Goal: Register for event/course

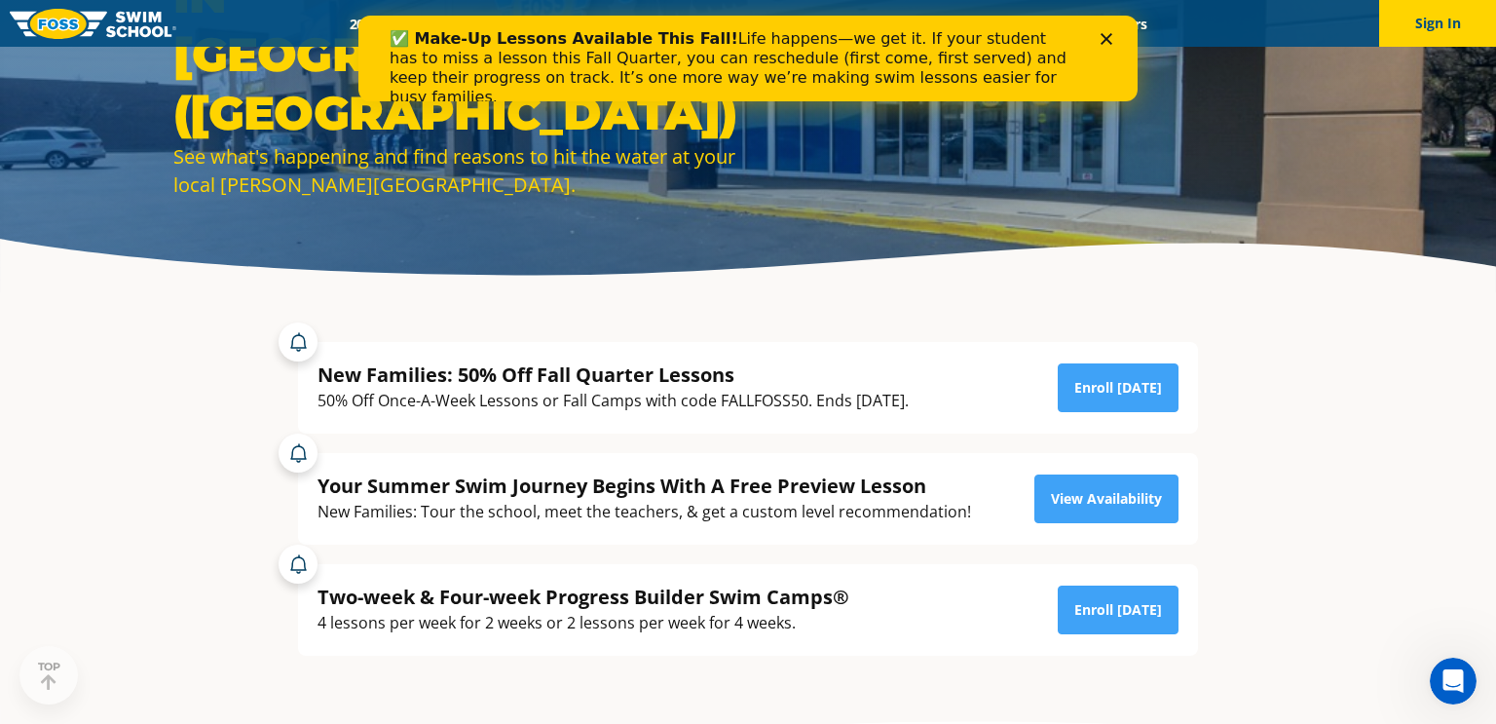
scroll to position [218, 0]
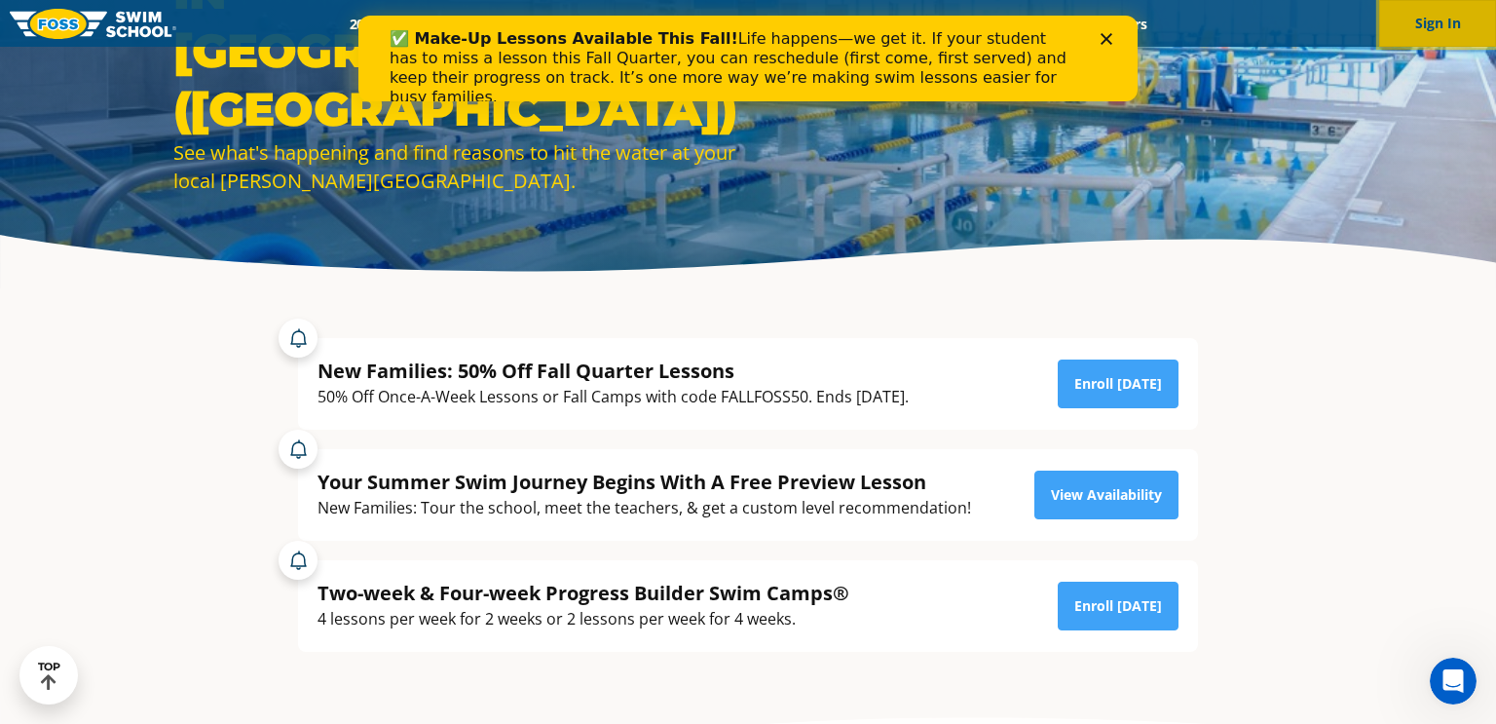
click at [1434, 34] on button "Sign In" at bounding box center [1437, 23] width 117 height 47
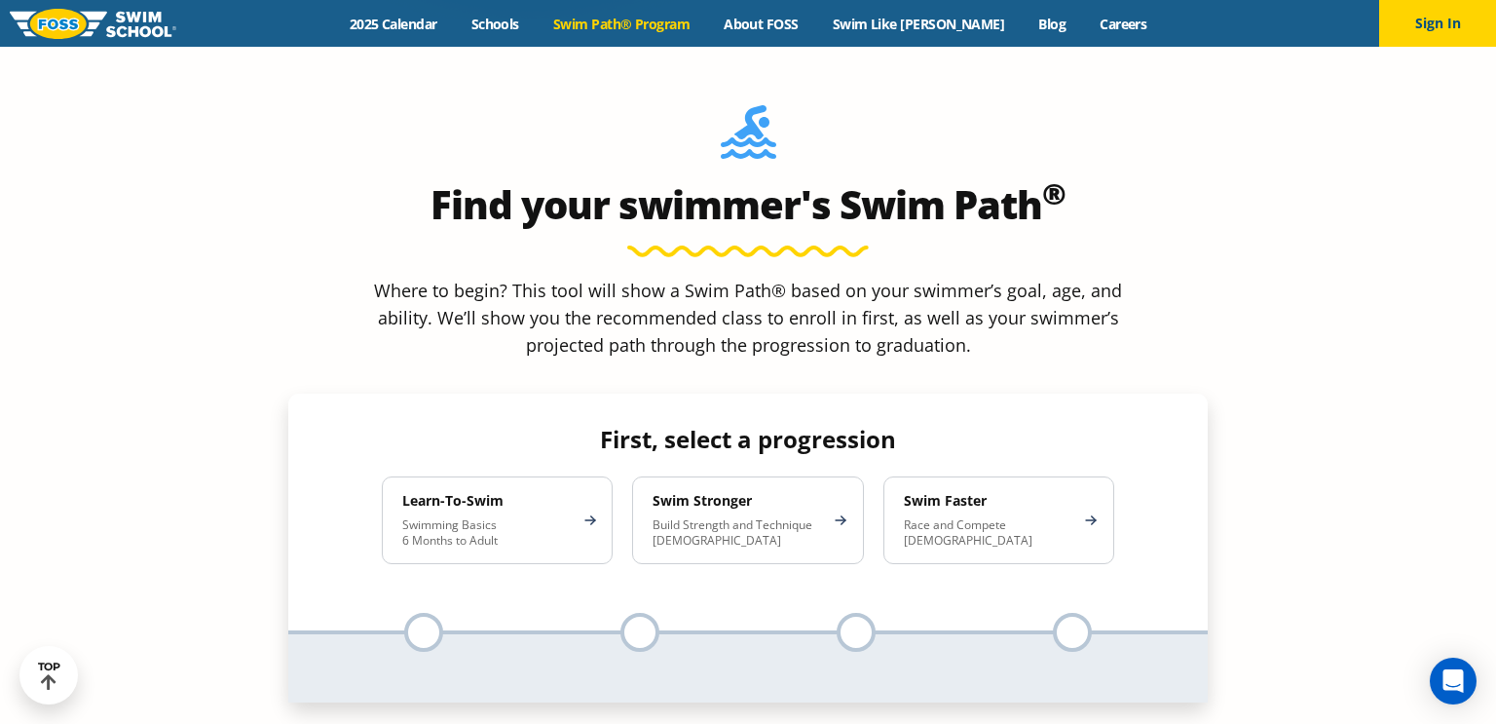
scroll to position [1742, 0]
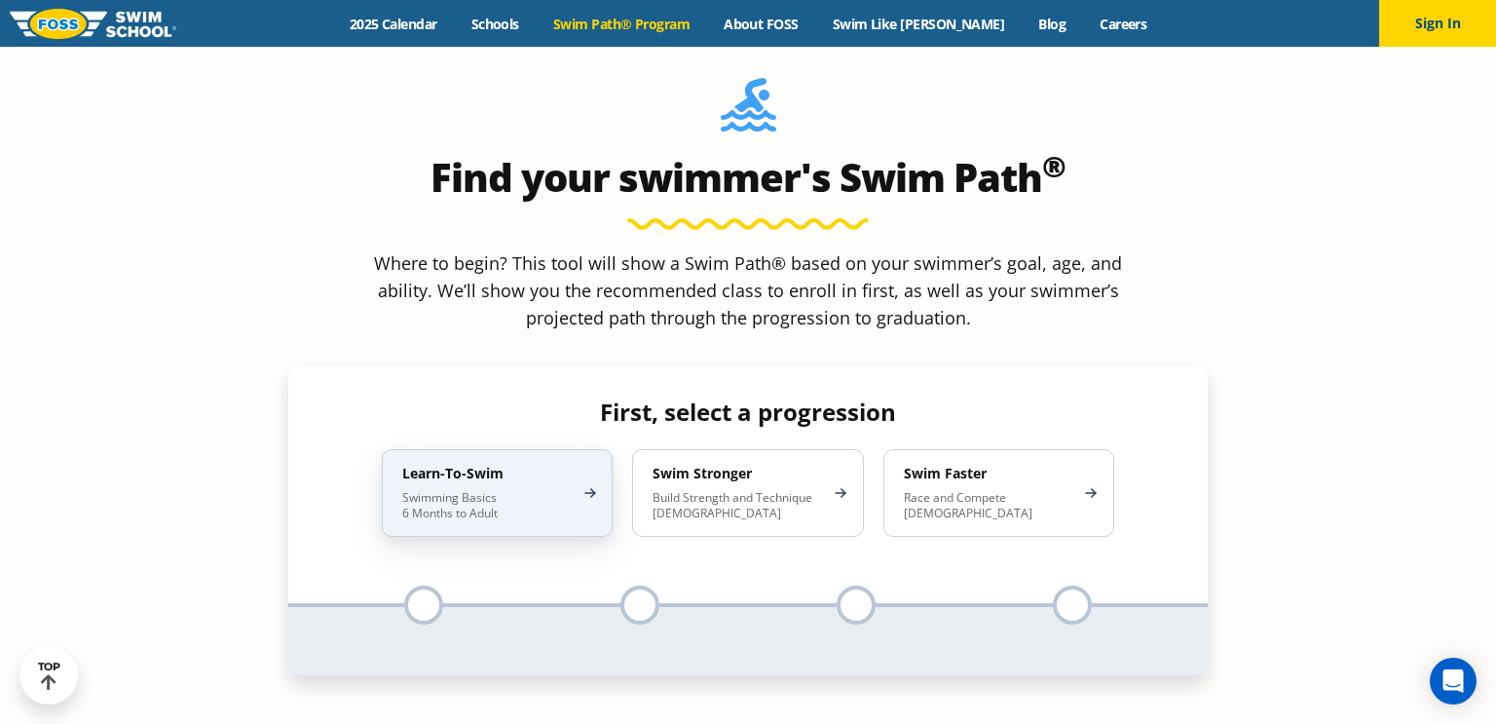
click at [473, 449] on div "Learn-To-Swim Swimming Basics 6 Months to Adult" at bounding box center [497, 493] width 231 height 88
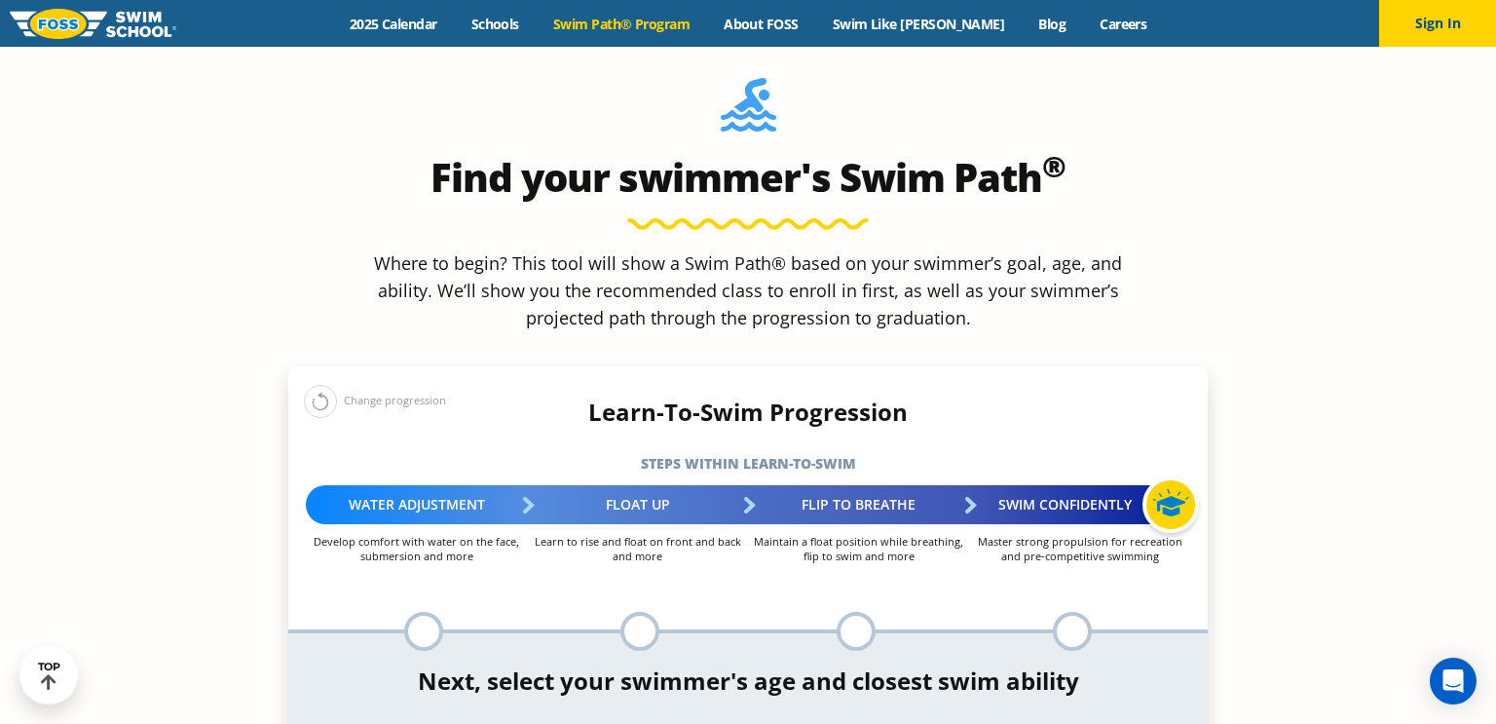
click at [634, 612] on div at bounding box center [640, 631] width 39 height 39
select select "3-years"
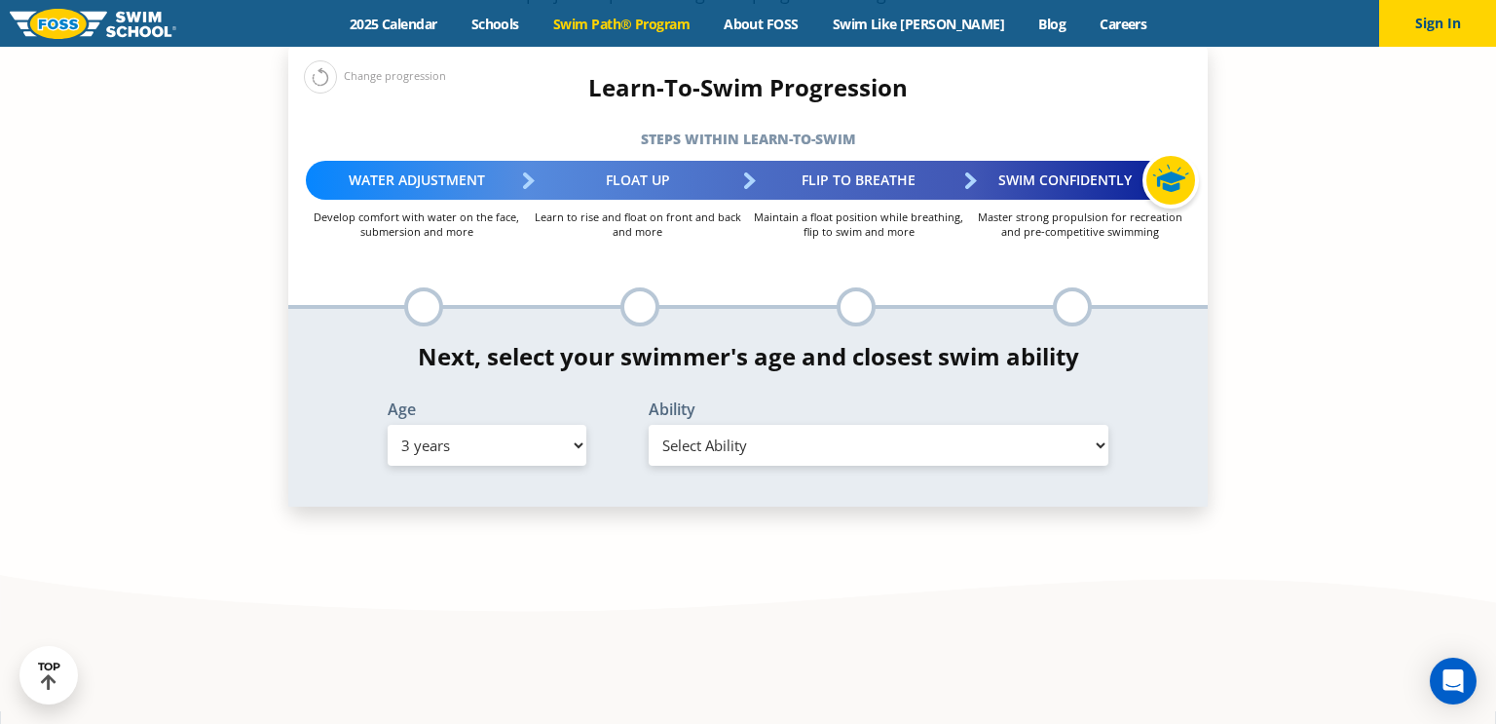
scroll to position [2072, 0]
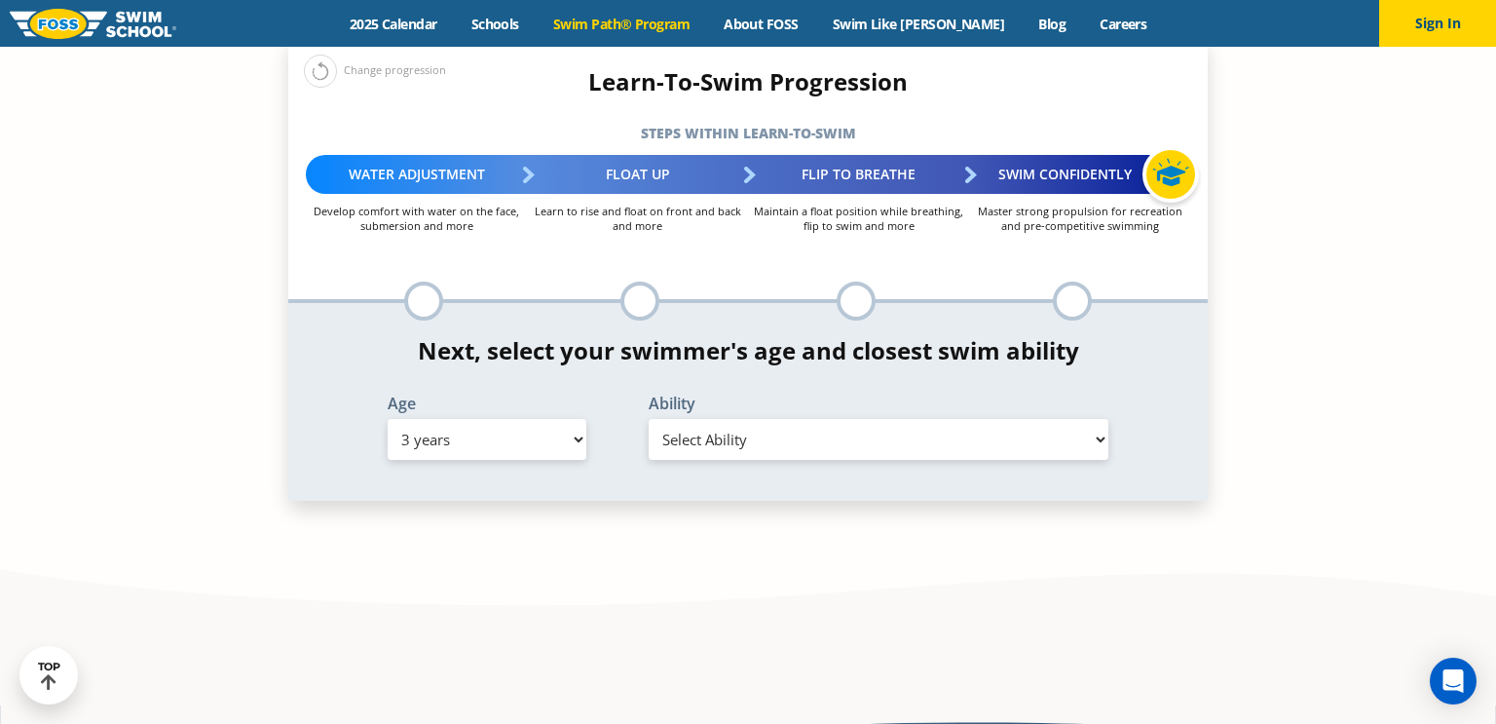
click at [709, 396] on div "Ability Select Ability First in-water experience When in the water, reliant on …" at bounding box center [878, 428] width 503 height 64
click at [716, 419] on select "Select Ability First in-water experience When in the water, reliant on a life j…" at bounding box center [879, 439] width 460 height 41
select select "3-years-uncomfortable-putting-face-in-the-water-andor-getting-water-on-ears-whi…"
click at [649, 419] on select "Select Ability First in-water experience When in the water, reliant on a life j…" at bounding box center [879, 439] width 460 height 41
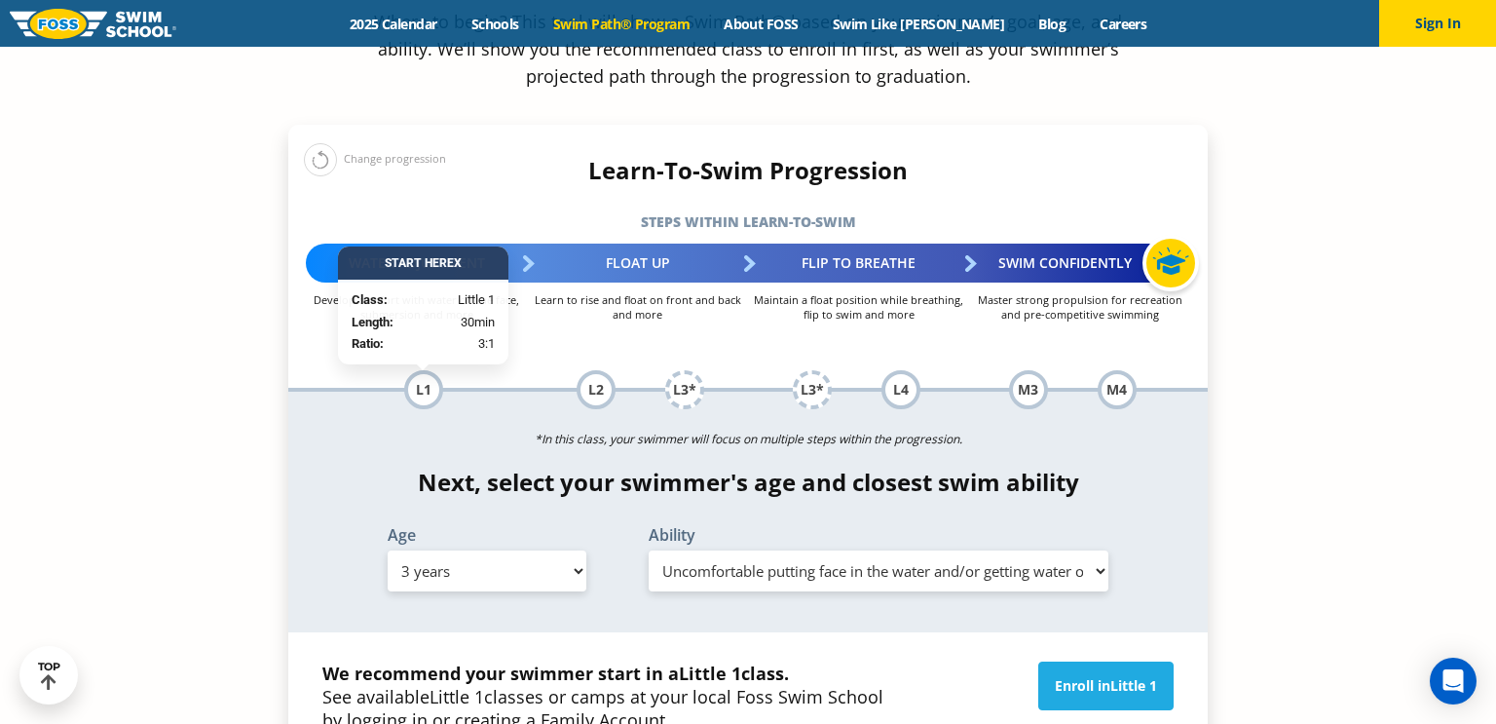
scroll to position [1980, 0]
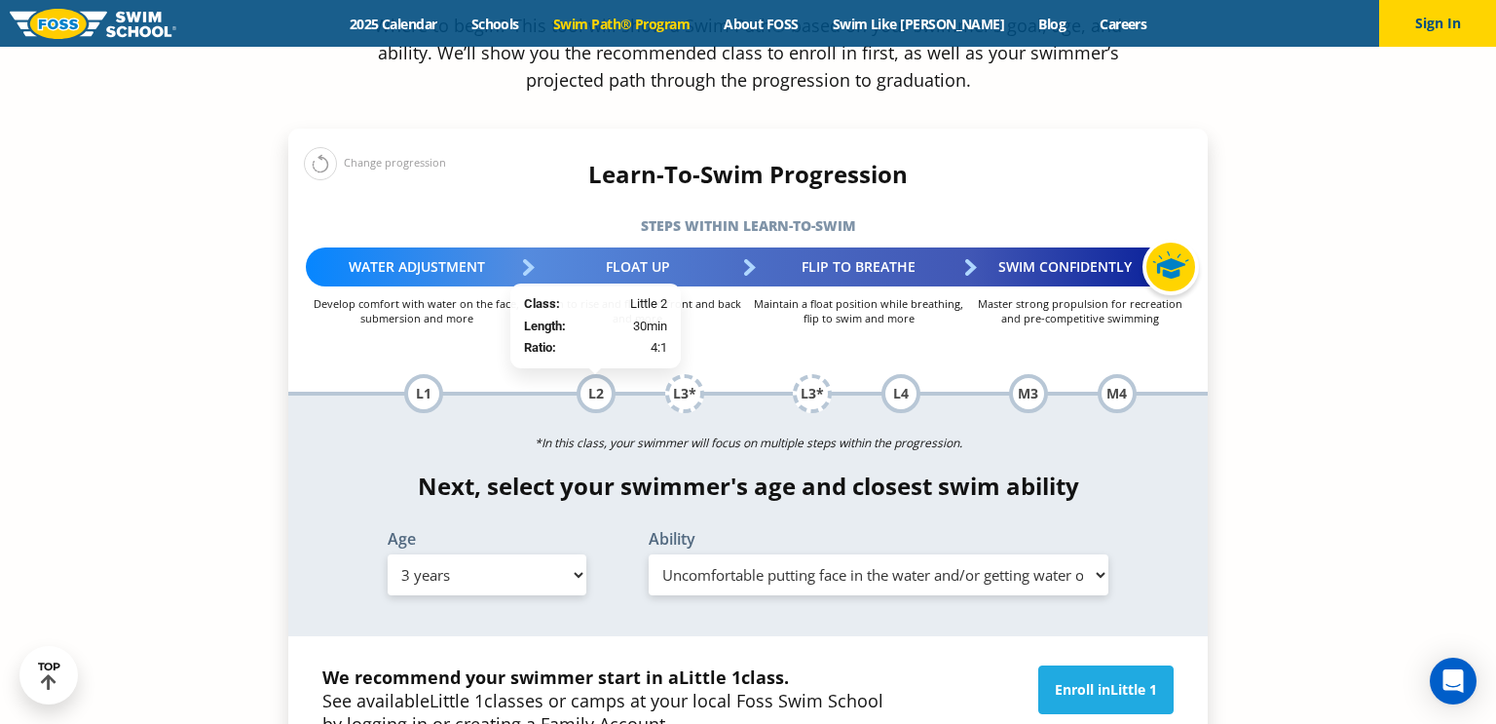
click at [585, 374] on div "L2" at bounding box center [596, 393] width 39 height 39
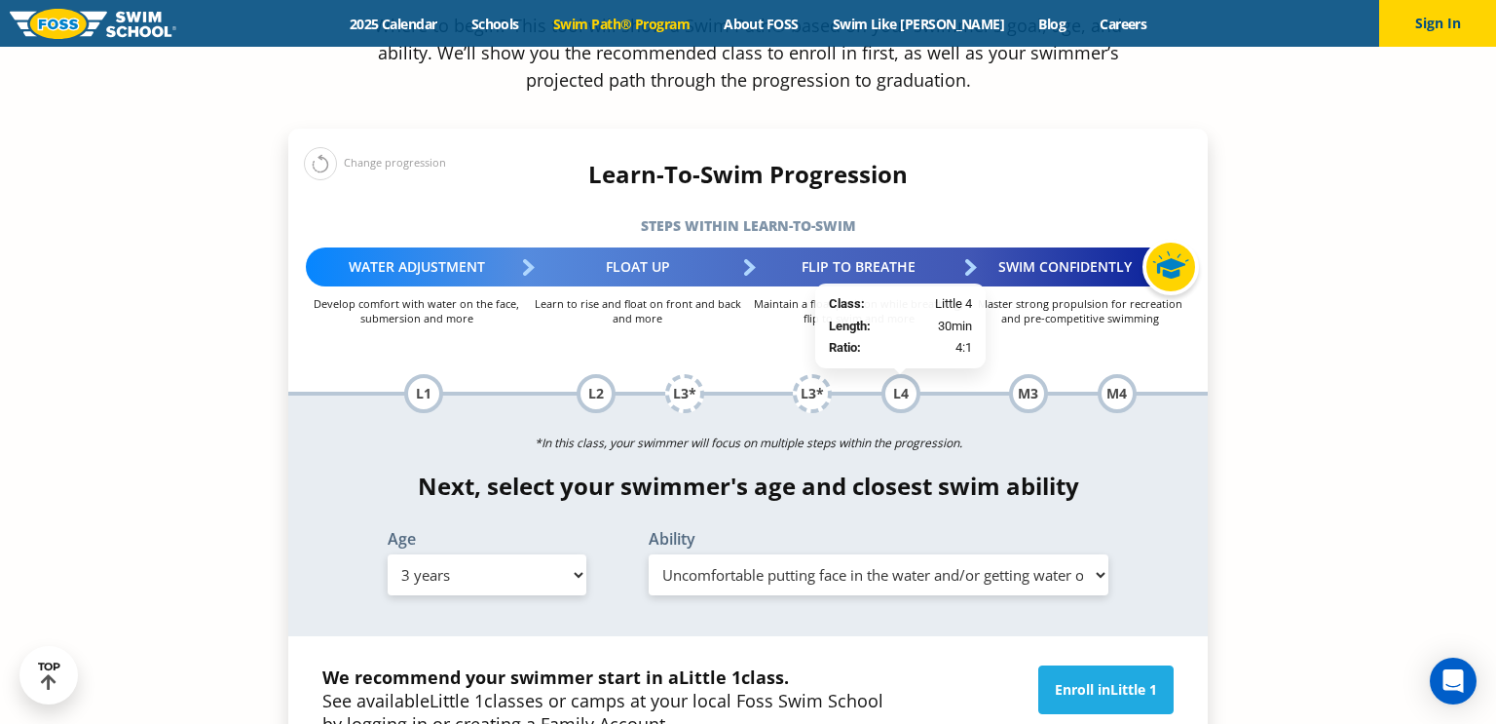
scroll to position [0, 0]
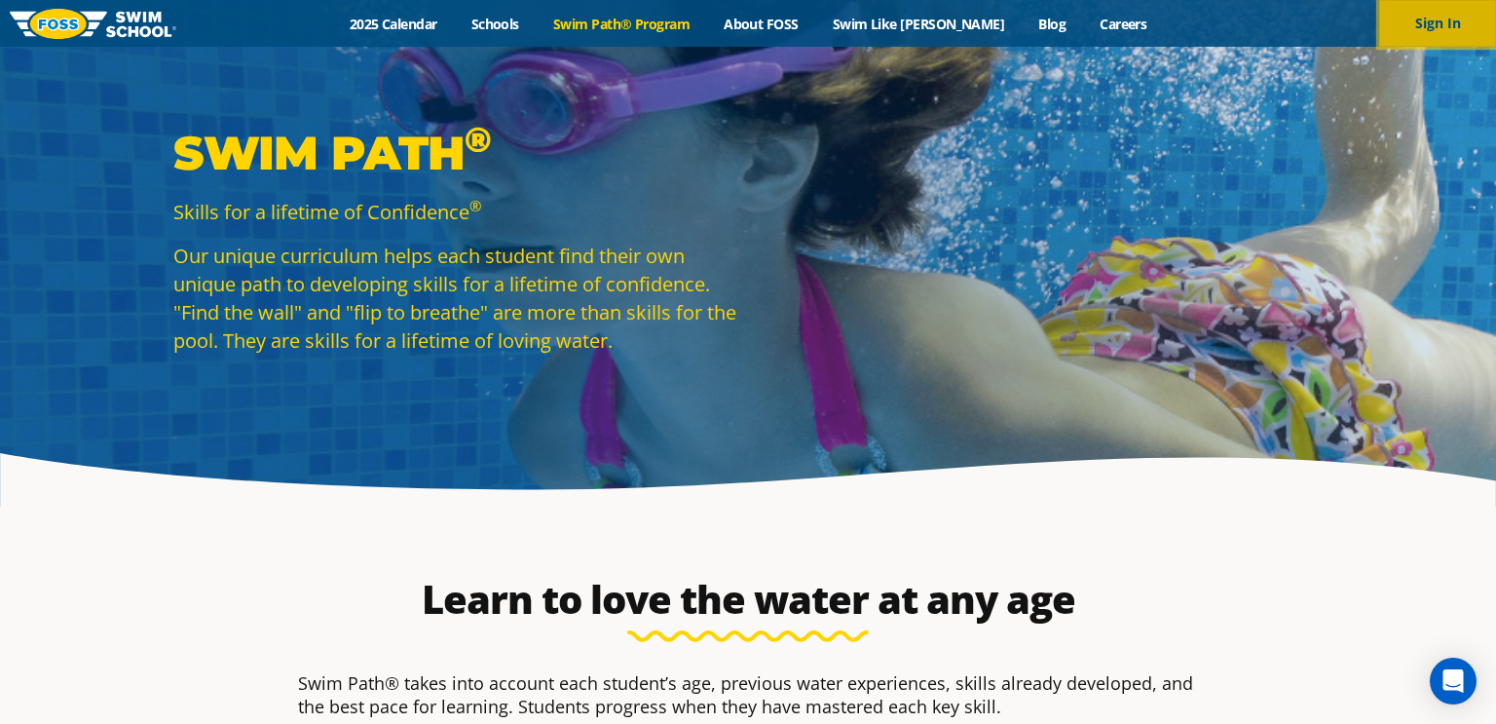
click at [1451, 33] on button "Sign In" at bounding box center [1437, 23] width 117 height 47
